Goal: Transaction & Acquisition: Purchase product/service

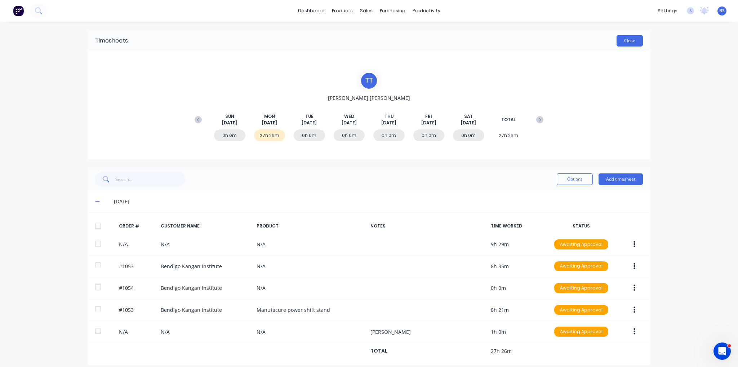
click at [624, 40] on button "Close" at bounding box center [629, 41] width 26 height 12
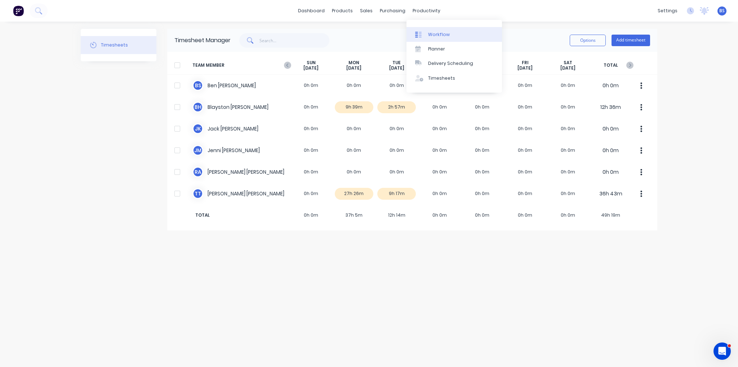
click at [448, 37] on link "Workflow" at bounding box center [453, 34] width 95 height 14
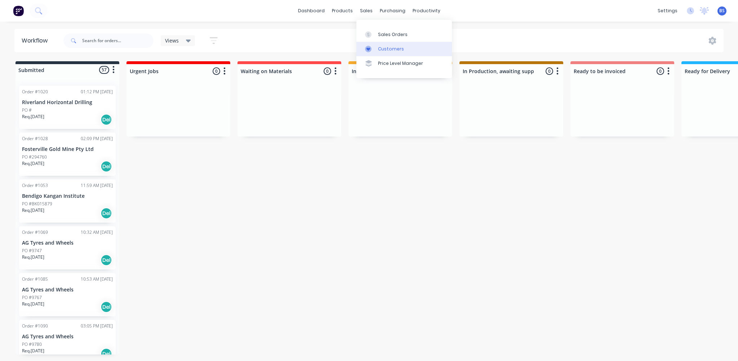
click at [392, 50] on div "Customers" at bounding box center [391, 49] width 26 height 6
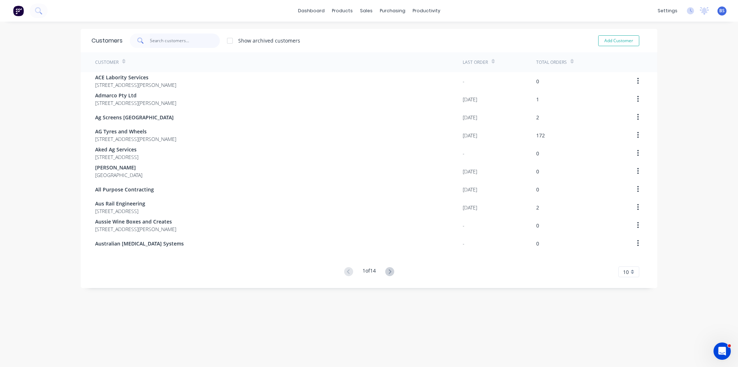
click at [186, 42] on input "text" at bounding box center [185, 41] width 70 height 14
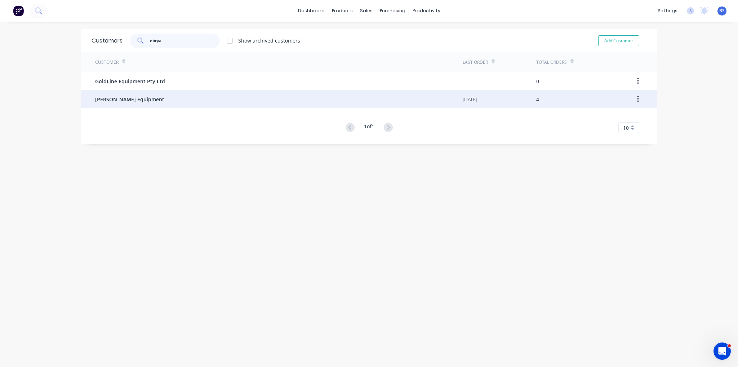
type input "obrya"
click at [195, 100] on div "[PERSON_NAME] Equipment" at bounding box center [279, 99] width 368 height 18
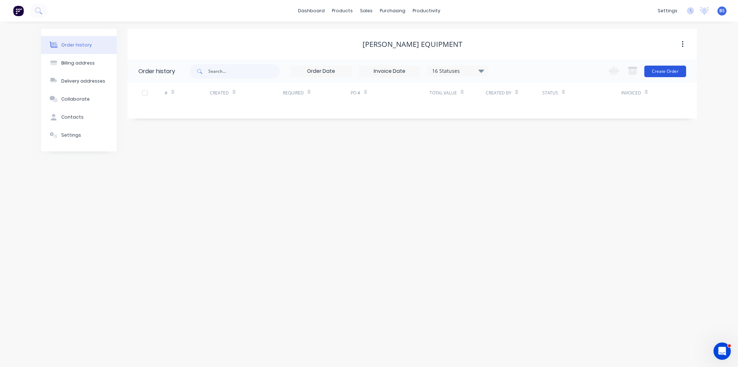
click at [649, 74] on button "Create Order" at bounding box center [665, 72] width 42 height 12
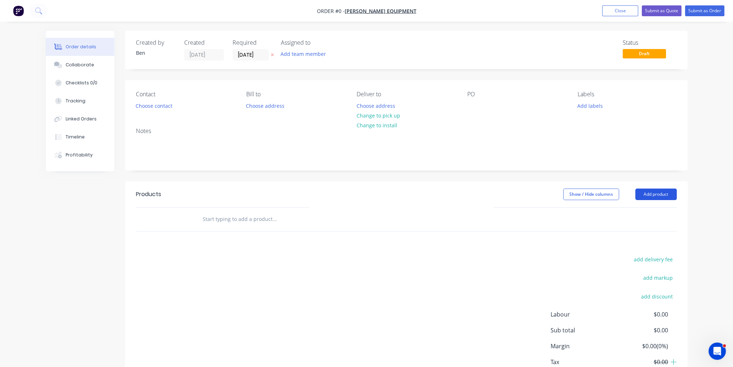
click at [655, 191] on button "Add product" at bounding box center [655, 194] width 41 height 12
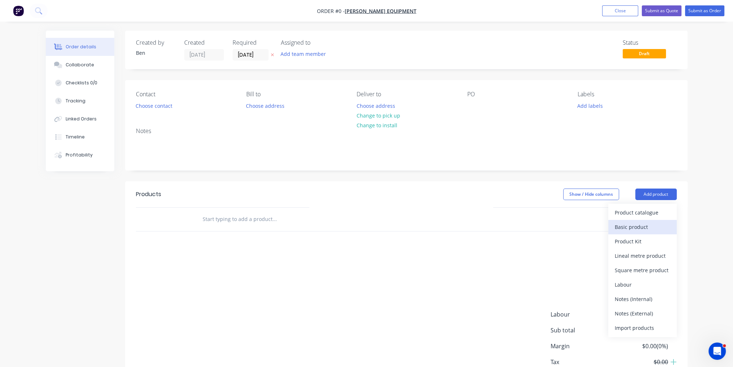
click at [651, 225] on div "Basic product" at bounding box center [641, 227] width 55 height 10
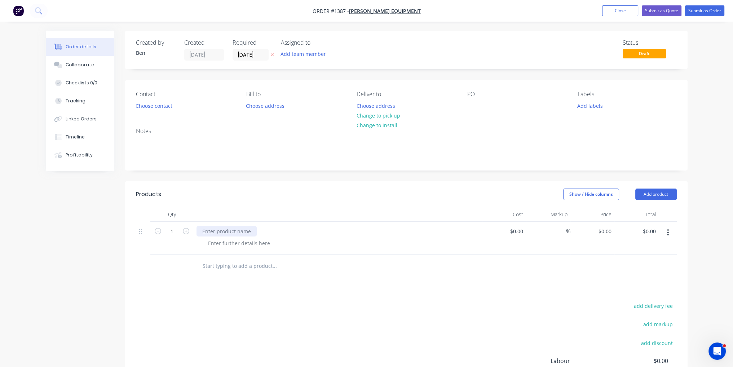
click at [217, 233] on div at bounding box center [226, 231] width 60 height 10
click at [512, 293] on div "Products Show / Hide columns Add product Qty Cost Markup Price Total 1 Repairs …" at bounding box center [406, 316] width 562 height 270
click at [663, 197] on button "Add product" at bounding box center [655, 194] width 41 height 12
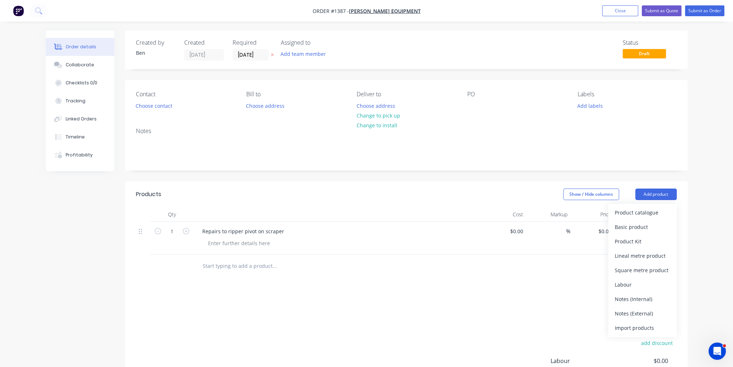
click at [528, 293] on div "Products Show / Hide columns Add product Product catalogue Basic product Produc…" at bounding box center [406, 316] width 562 height 270
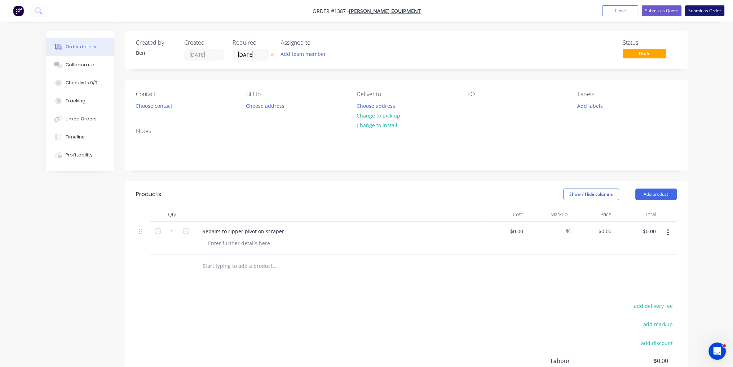
click at [705, 15] on button "Submit as Order" at bounding box center [704, 10] width 39 height 11
